Goal: Task Accomplishment & Management: Manage account settings

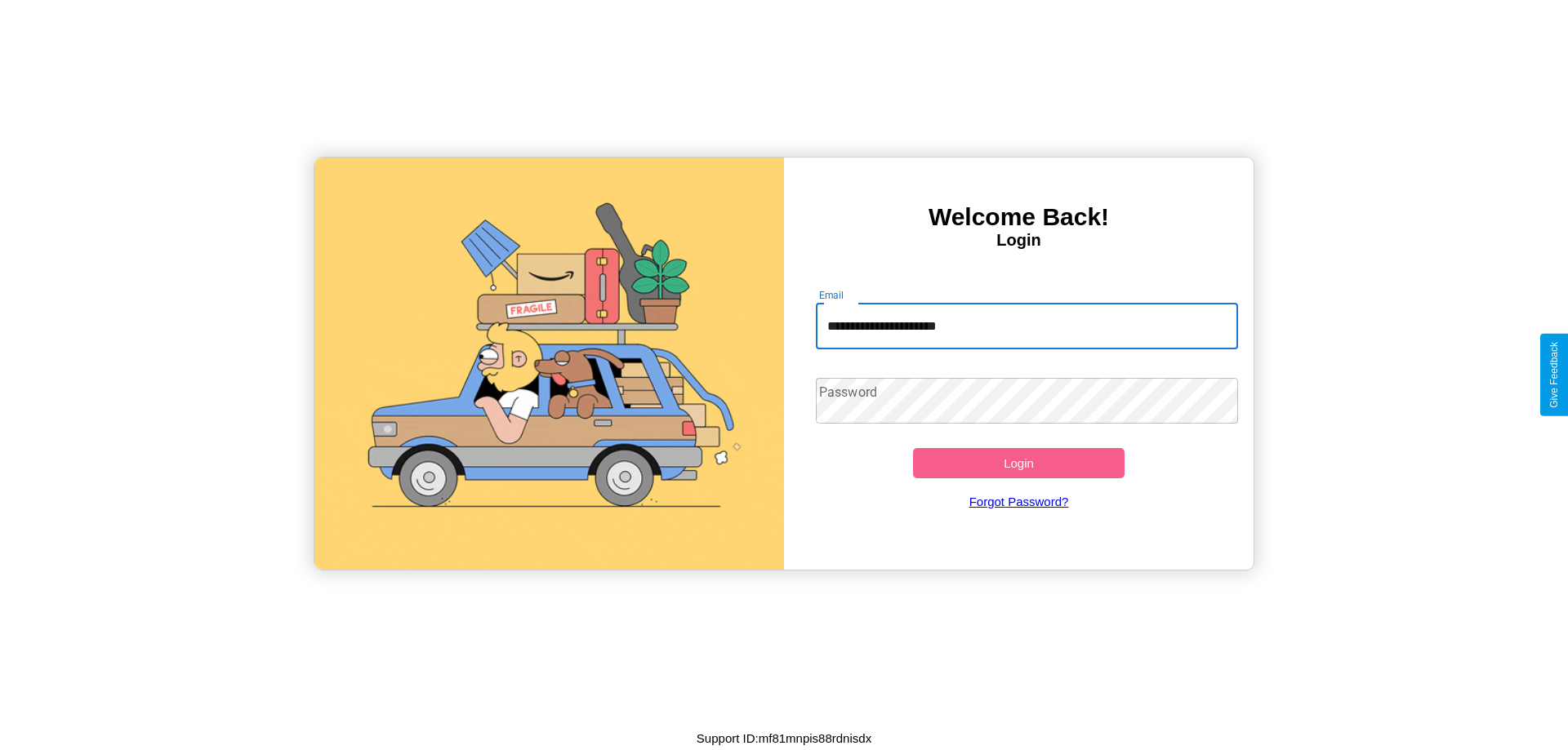
type input "**********"
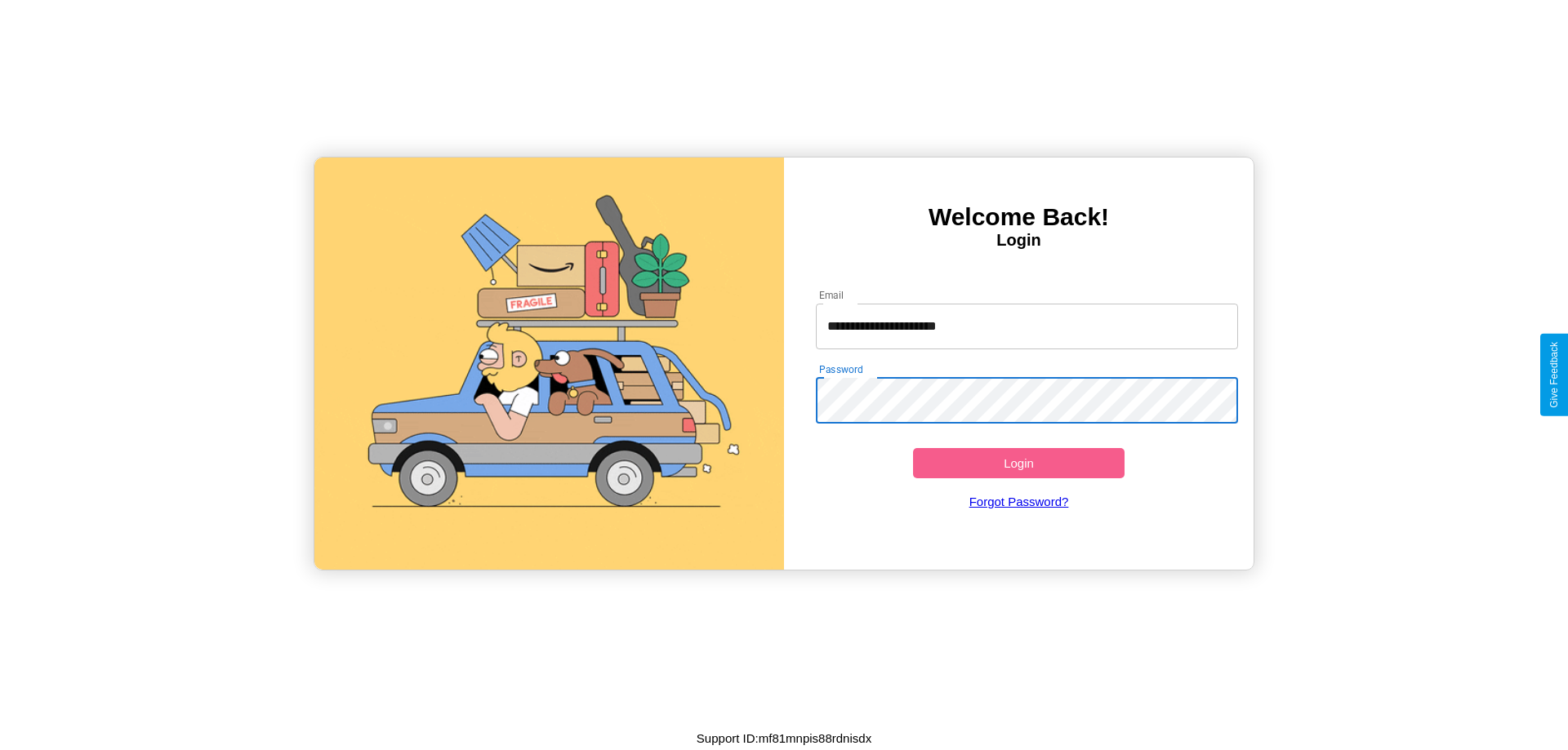
click at [1018, 463] on button "Login" at bounding box center [1019, 463] width 211 height 30
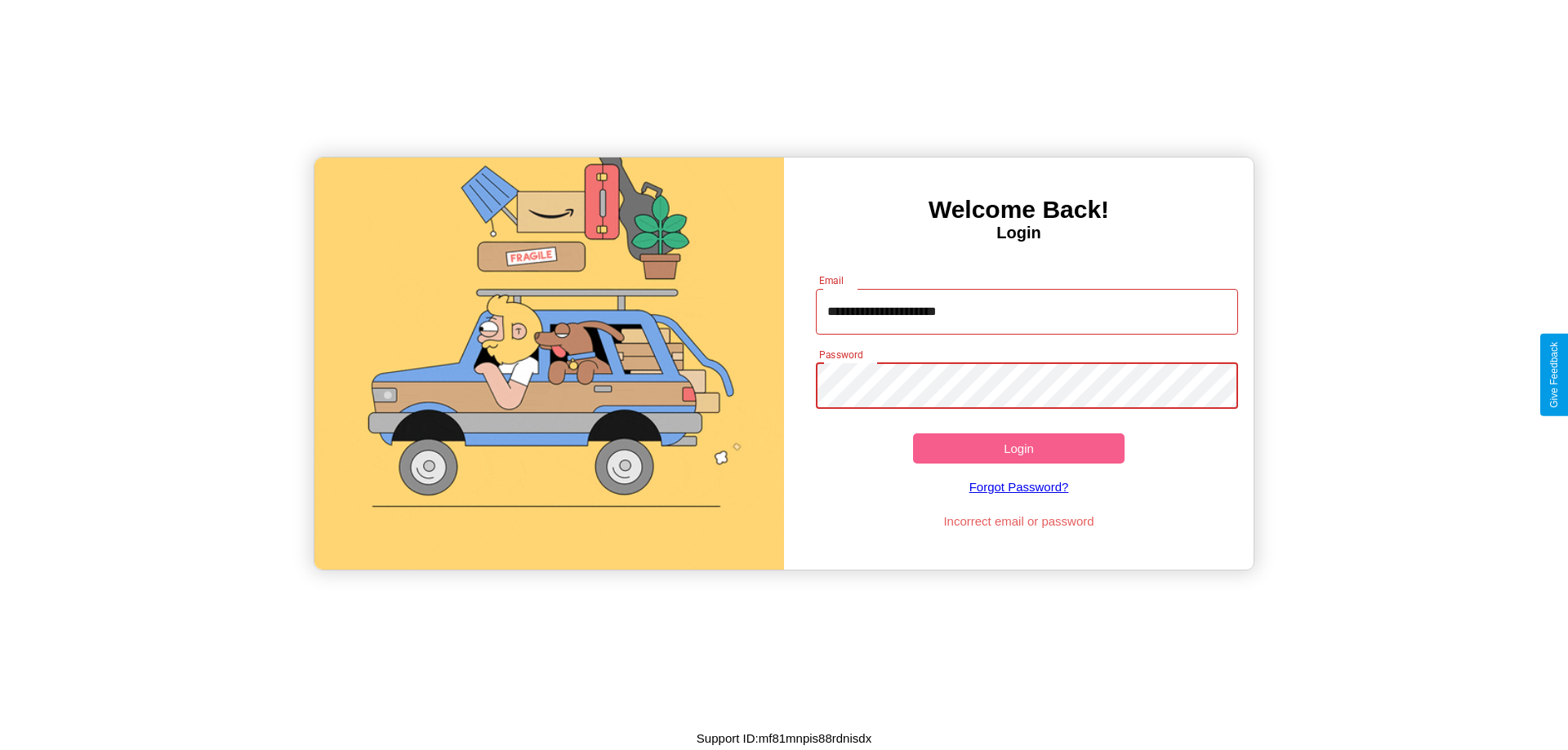
click at [1018, 448] on button "Login" at bounding box center [1019, 448] width 211 height 30
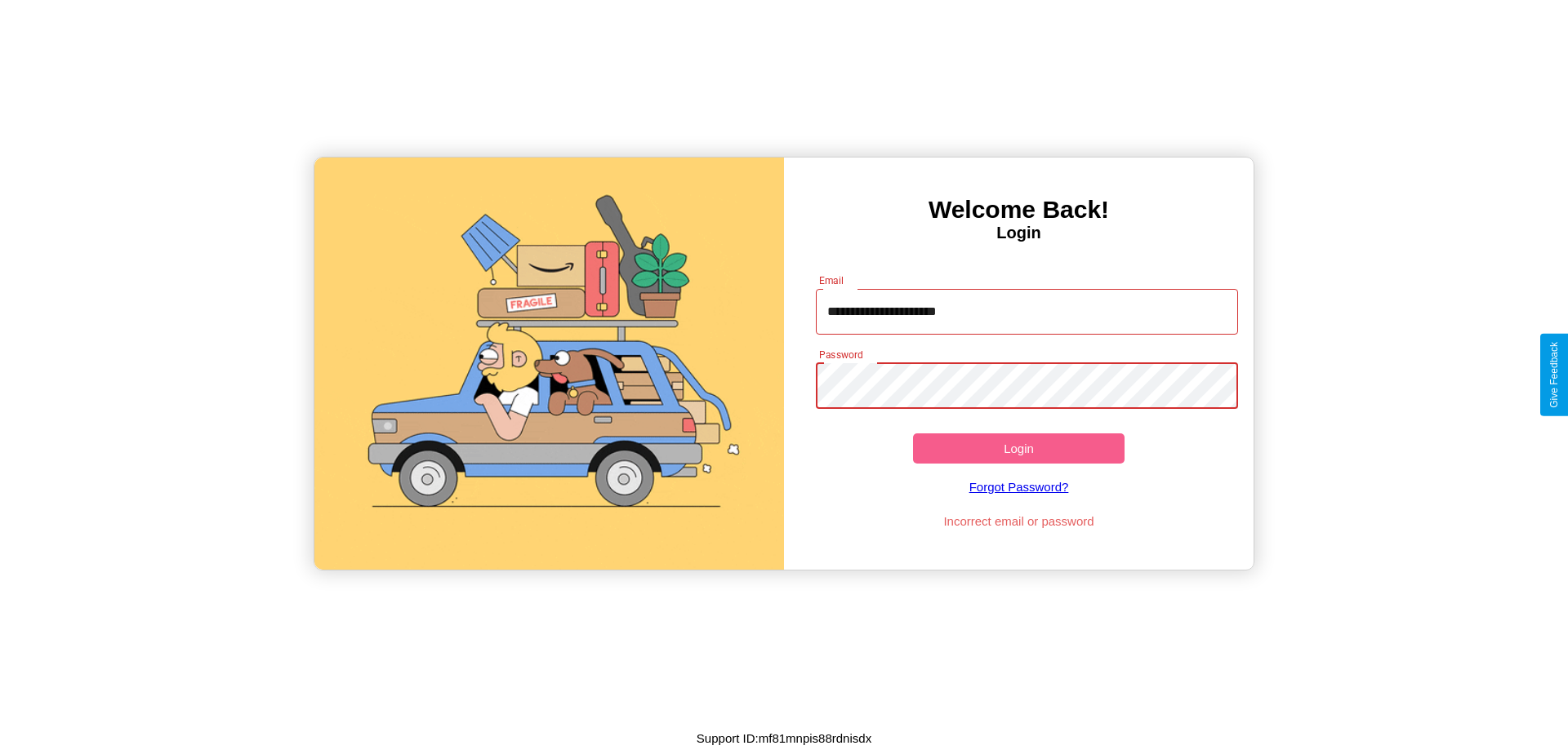
click at [1018, 448] on button "Login" at bounding box center [1019, 448] width 211 height 30
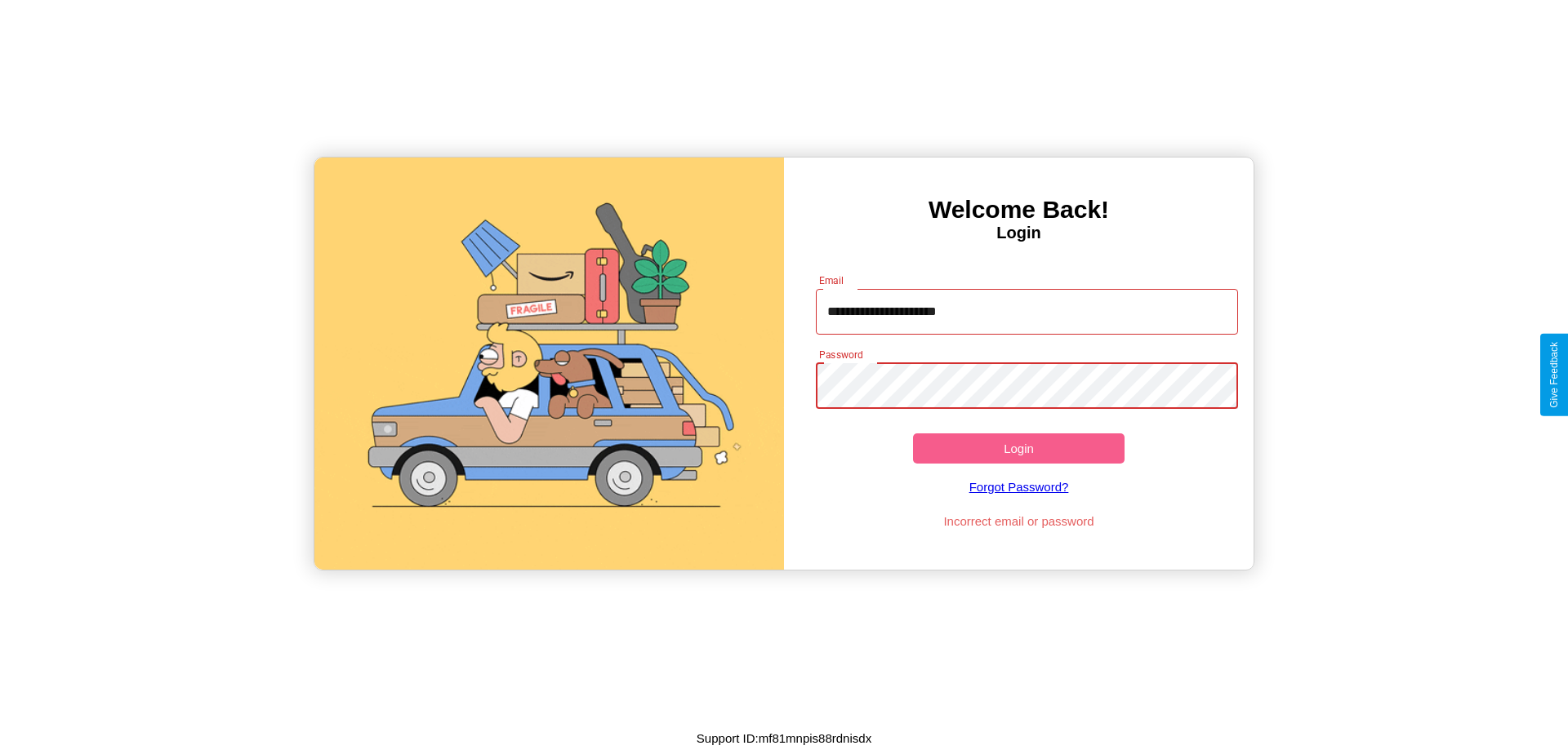
click at [1018, 448] on button "Login" at bounding box center [1019, 448] width 211 height 30
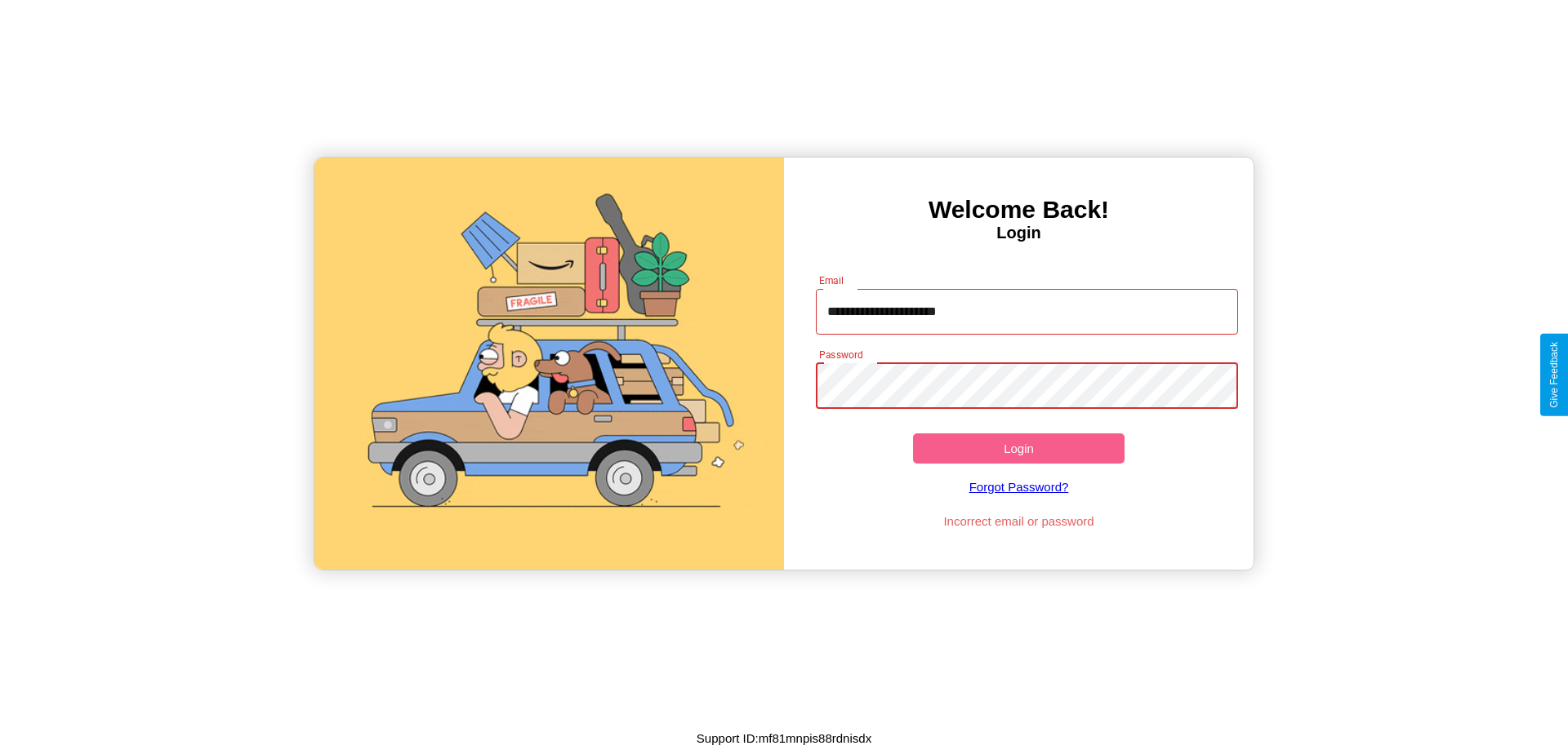
click at [1018, 448] on button "Login" at bounding box center [1019, 448] width 211 height 30
